Goal: Transaction & Acquisition: Purchase product/service

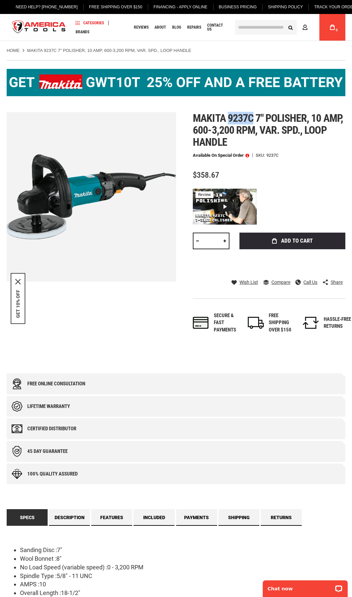
drag, startPoint x: 253, startPoint y: 118, endPoint x: 227, endPoint y: 118, distance: 25.6
click at [227, 118] on span "Makita 9237c 7" polisher, 10 amp, 600-3,200 rpm, var. spd., loop handle" at bounding box center [268, 130] width 150 height 37
drag, startPoint x: 227, startPoint y: 118, endPoint x: 235, endPoint y: 119, distance: 8.4
copy span "9237c"
click at [279, 100] on div at bounding box center [176, 82] width 338 height 45
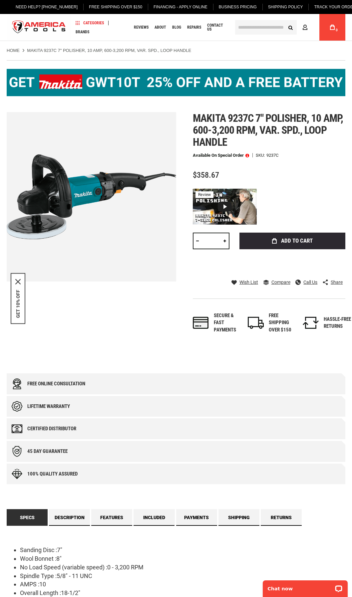
click at [248, 27] on input "text" at bounding box center [266, 27] width 62 height 15
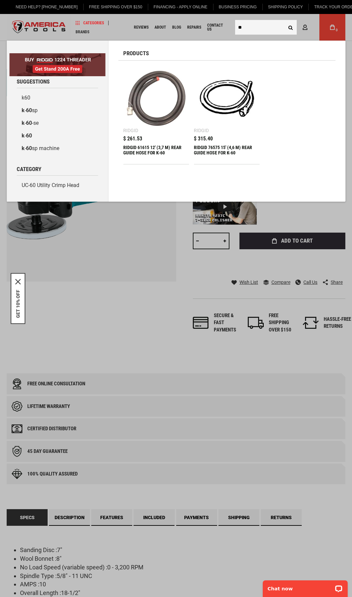
type input "*"
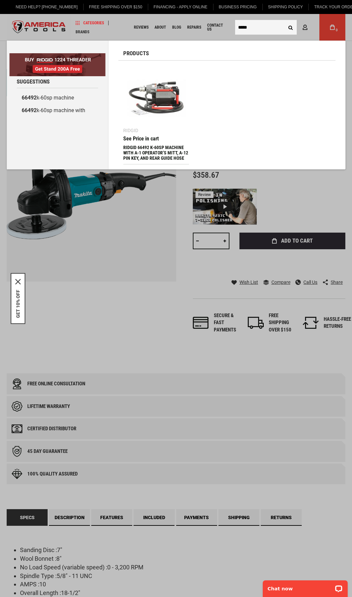
type input "*****"
click at [164, 99] on img at bounding box center [155, 98] width 59 height 59
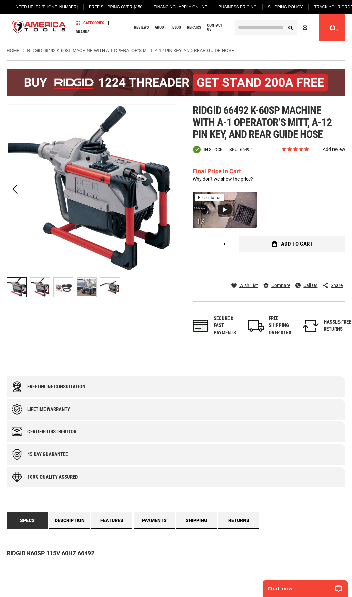
click at [300, 246] on span "Add to Cart" at bounding box center [297, 244] width 32 height 6
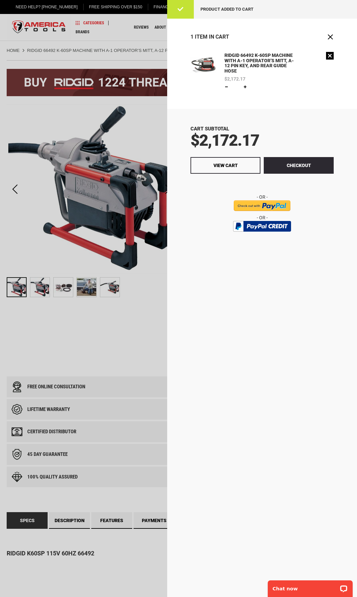
click at [330, 59] on link "Remove" at bounding box center [330, 56] width 8 height 8
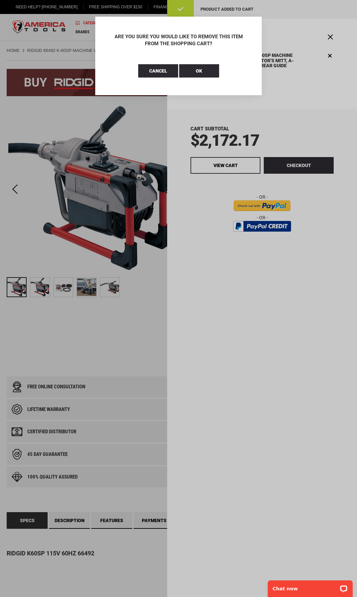
click at [327, 36] on aside "Close Are you sure you would like to remove this item from the shopping cart? C…" at bounding box center [178, 298] width 357 height 597
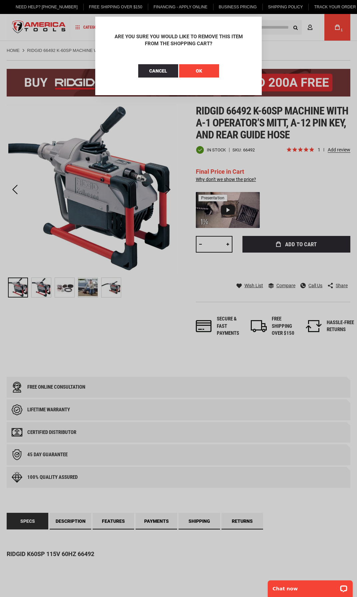
click at [196, 70] on span "OK" at bounding box center [199, 70] width 6 height 5
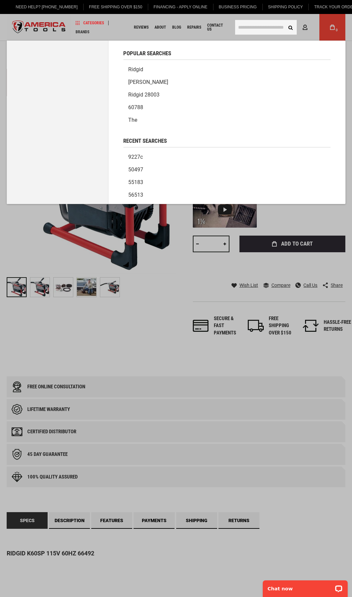
click at [244, 26] on input "text" at bounding box center [266, 27] width 62 height 15
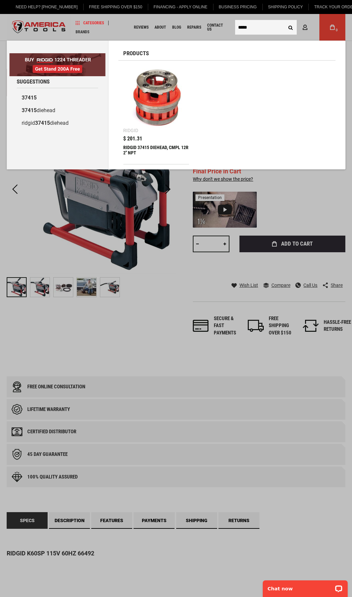
type input "*****"
click at [155, 91] on img at bounding box center [155, 98] width 59 height 59
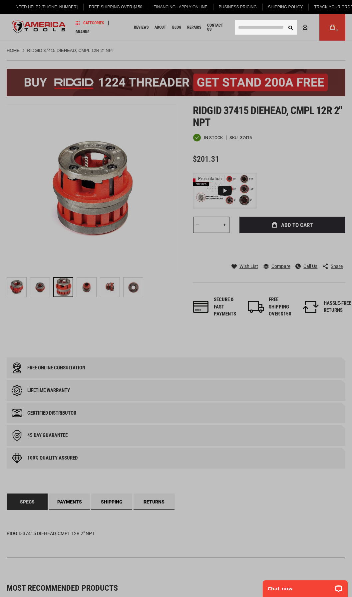
click at [248, 24] on input "text" at bounding box center [266, 27] width 62 height 15
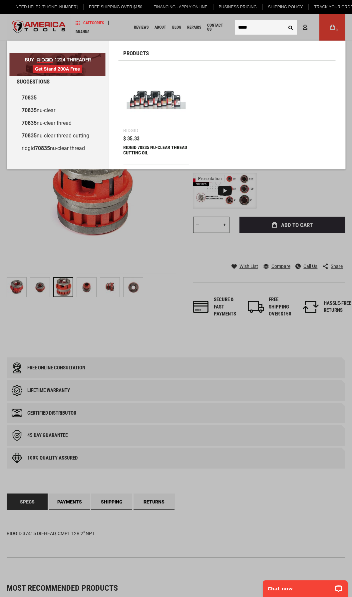
type input "*****"
